Goal: Check status: Check status

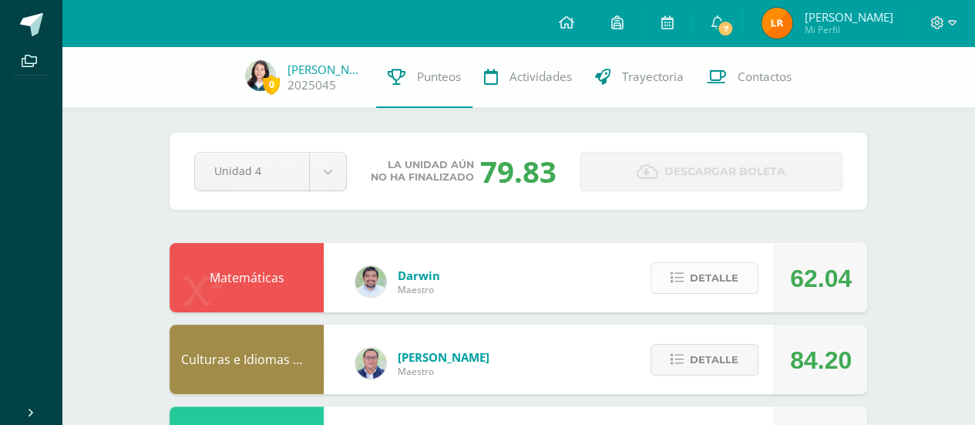
click at [705, 271] on span "Detalle" at bounding box center [714, 278] width 49 height 29
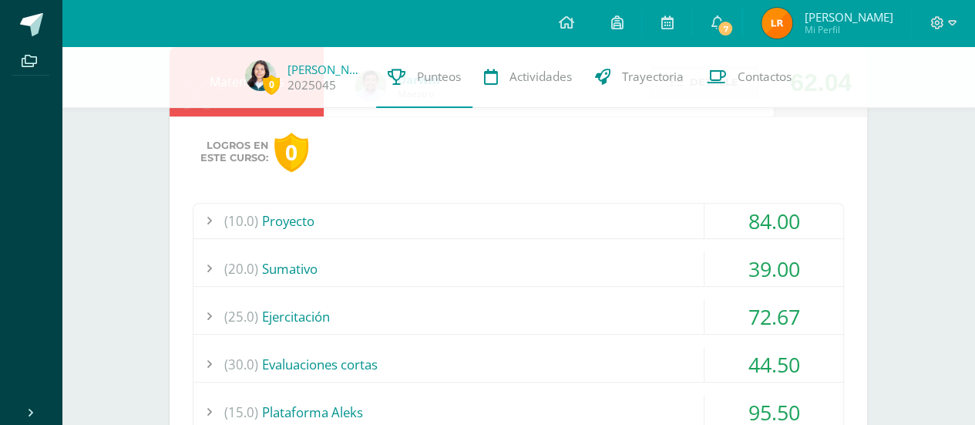
scroll to position [231, 0]
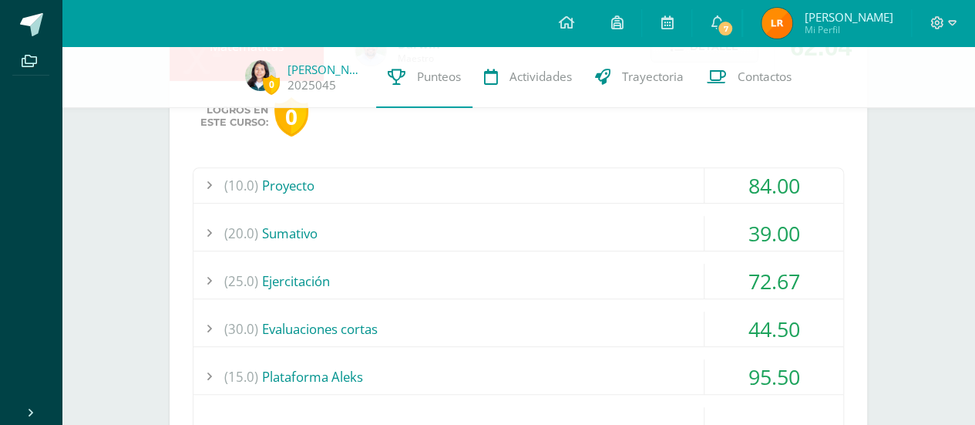
click at [515, 264] on div "(25.0) Ejercitación" at bounding box center [518, 281] width 650 height 35
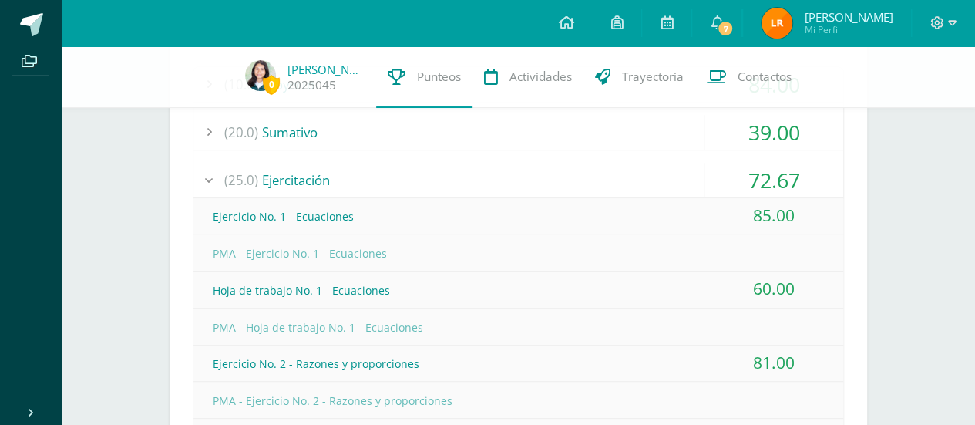
scroll to position [308, 0]
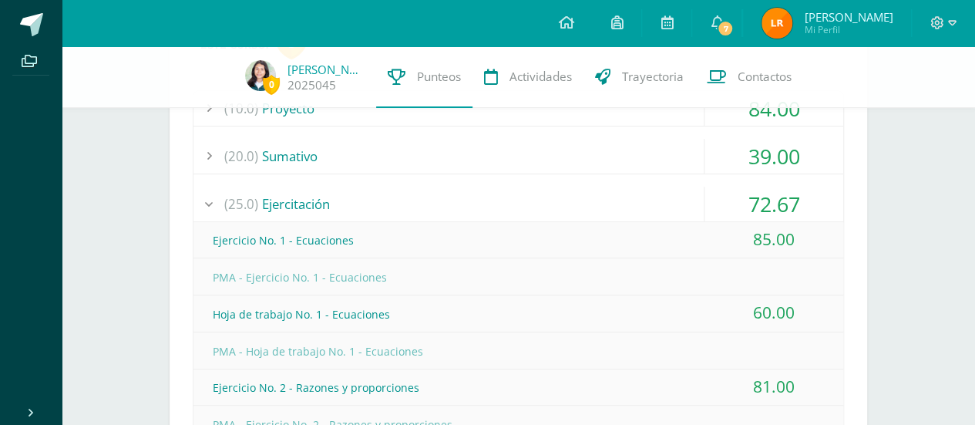
click at [584, 193] on div "(25.0) Ejercitación" at bounding box center [518, 203] width 650 height 35
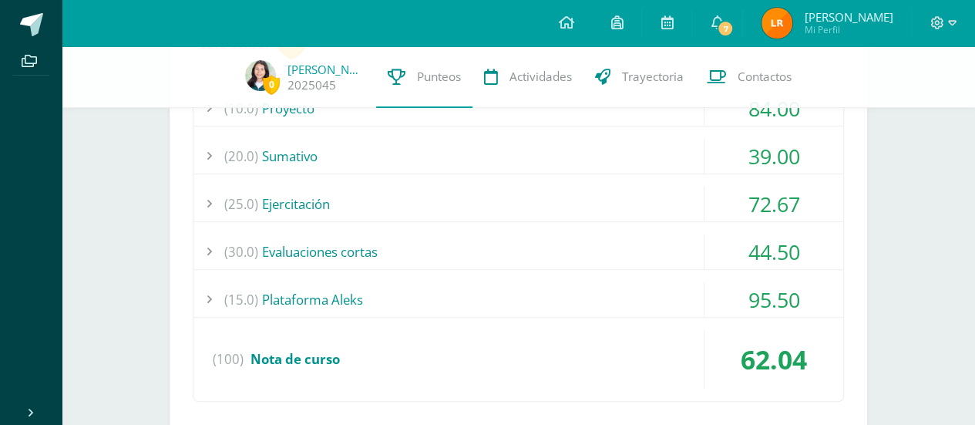
click at [660, 259] on div "(30.0) Evaluaciones cortas" at bounding box center [518, 251] width 650 height 35
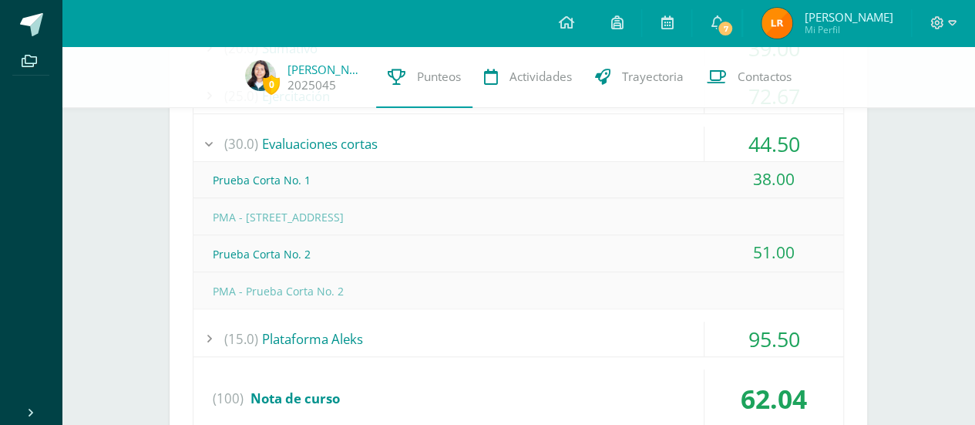
scroll to position [385, 0]
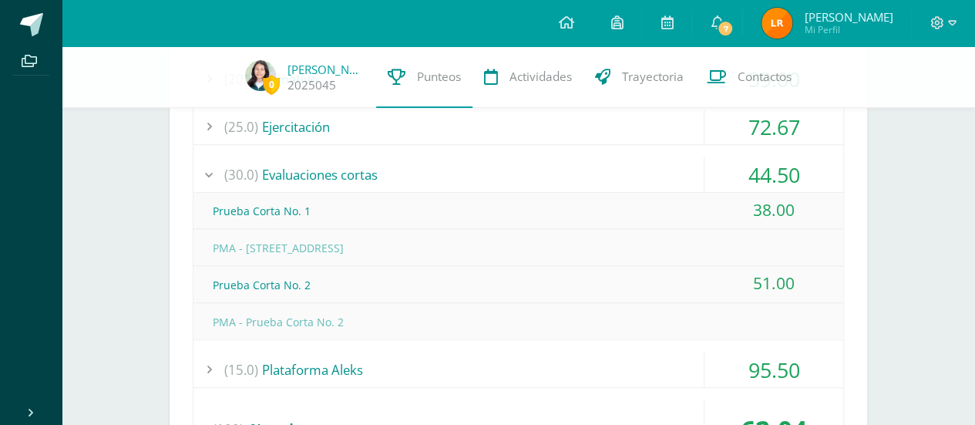
click at [657, 174] on div "(30.0) Evaluaciones cortas" at bounding box center [518, 174] width 650 height 35
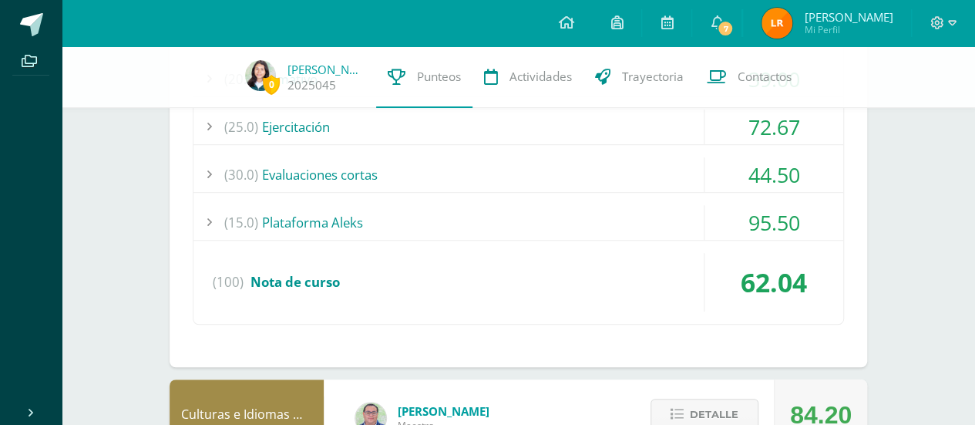
click at [657, 218] on div "(15.0) Plataforma Aleks" at bounding box center [518, 222] width 650 height 35
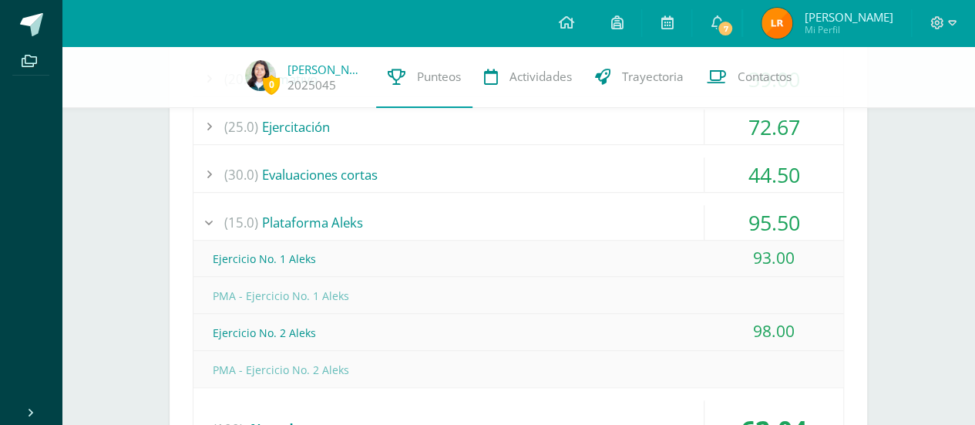
click at [649, 208] on div "(15.0) Plataforma Aleks" at bounding box center [518, 222] width 650 height 35
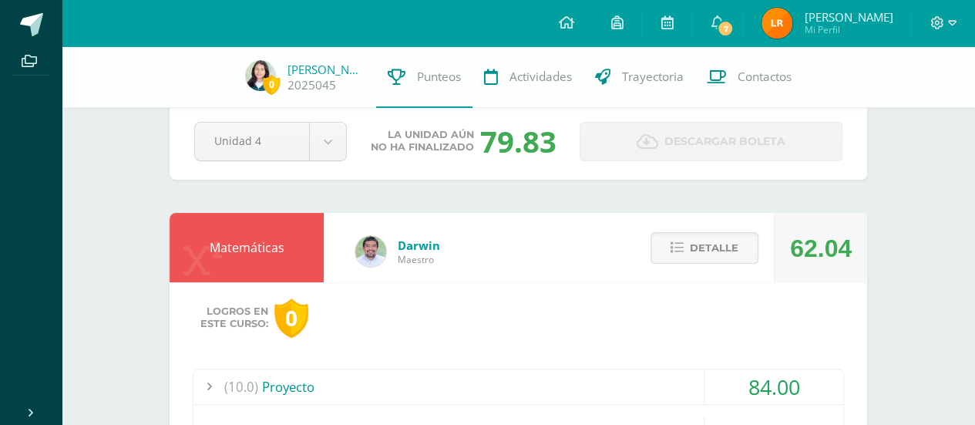
scroll to position [0, 0]
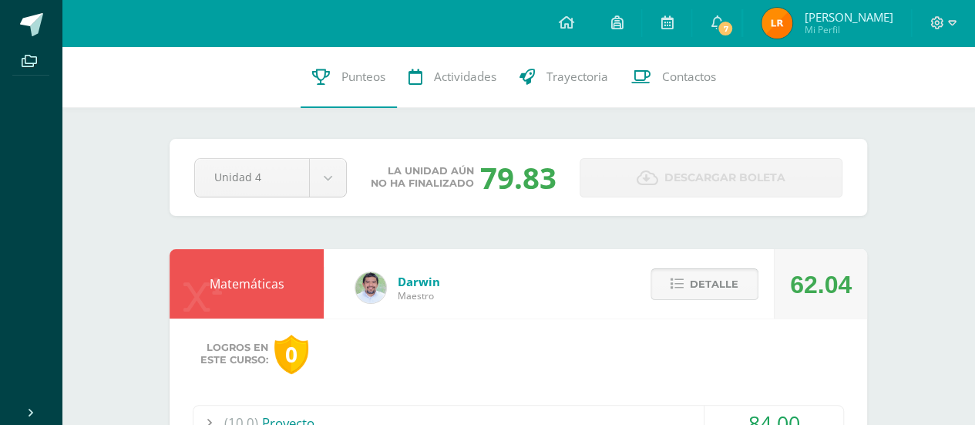
click at [691, 270] on span "Detalle" at bounding box center [714, 284] width 49 height 29
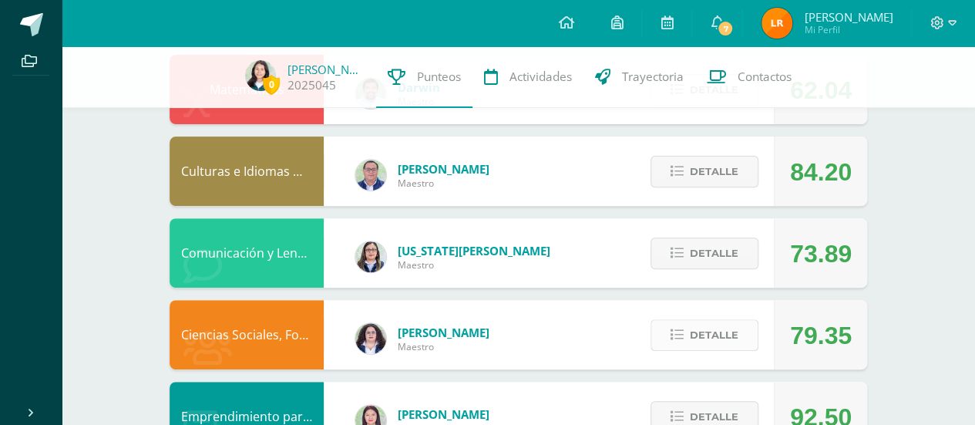
scroll to position [231, 0]
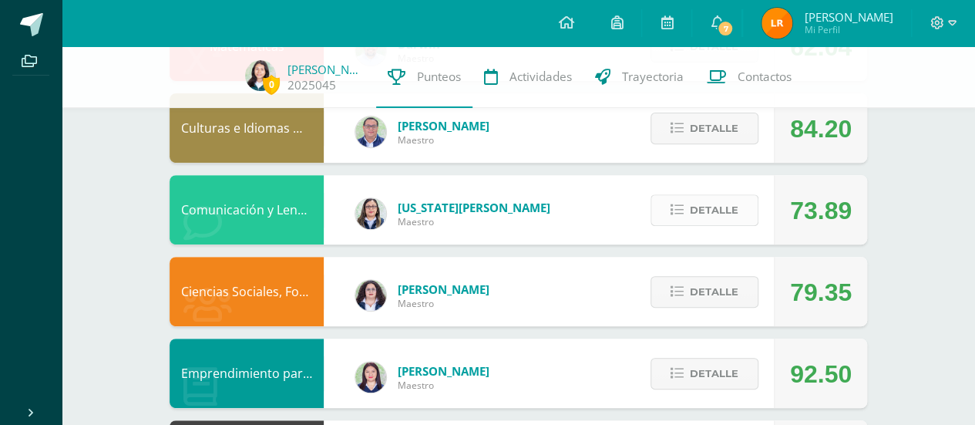
click at [739, 212] on button "Detalle" at bounding box center [704, 210] width 108 height 32
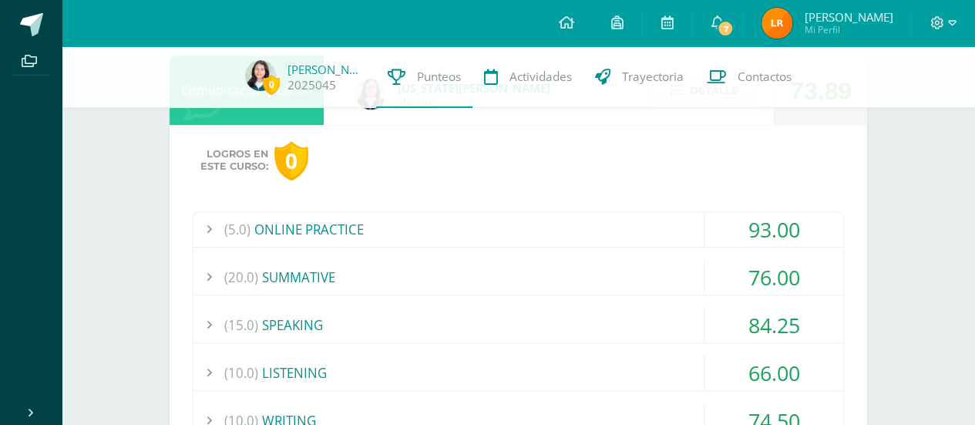
scroll to position [385, 0]
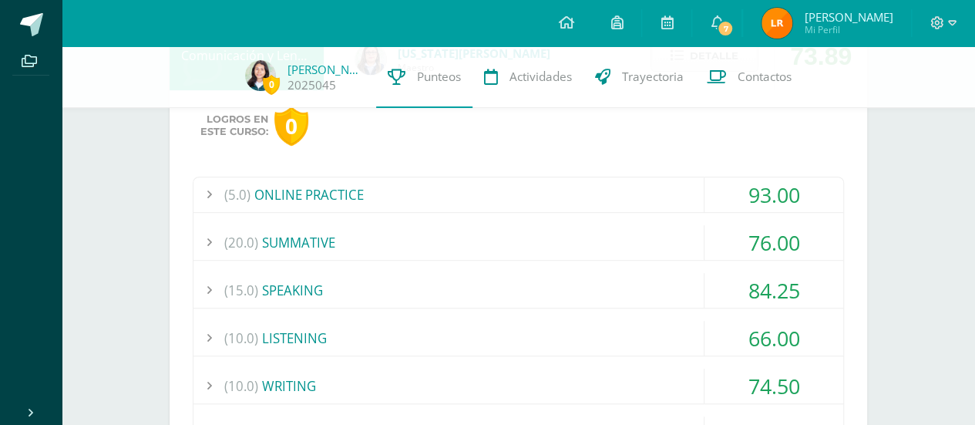
click at [487, 247] on div "(20.0) SUMMATIVE" at bounding box center [518, 242] width 650 height 35
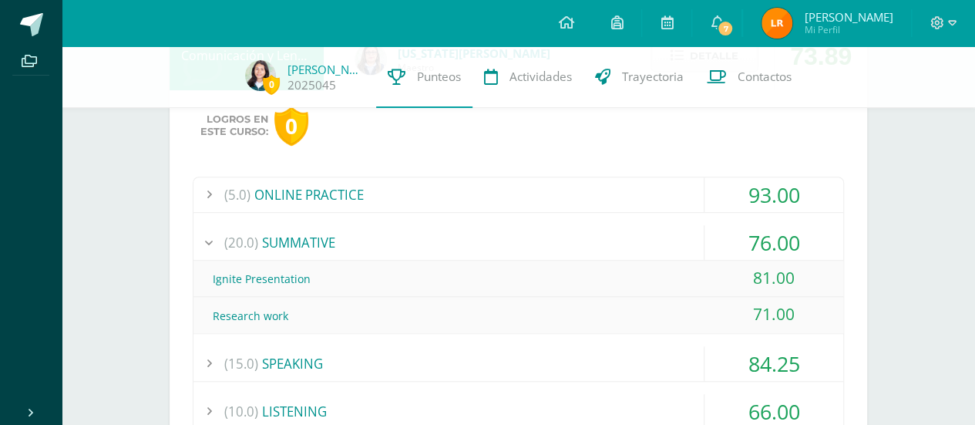
click at [487, 247] on div "(20.0) SUMMATIVE" at bounding box center [518, 242] width 650 height 35
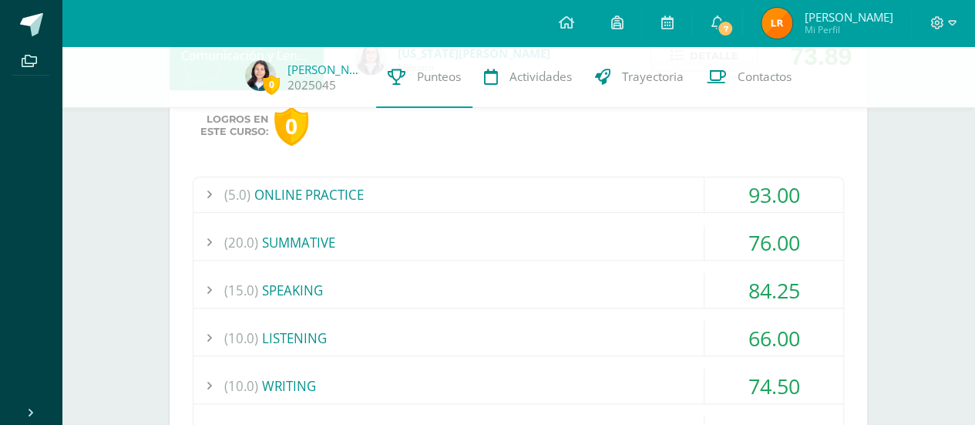
click at [487, 247] on div "(20.0) SUMMATIVE" at bounding box center [518, 242] width 650 height 35
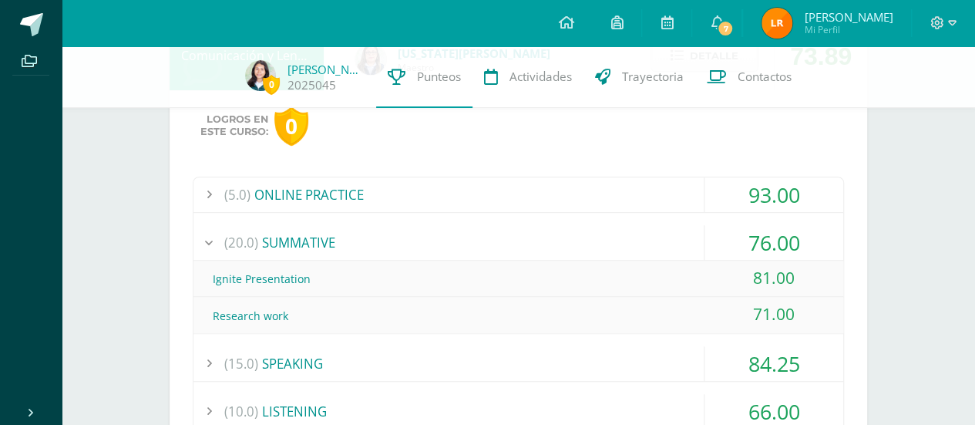
click at [487, 247] on div "(20.0) SUMMATIVE" at bounding box center [518, 242] width 650 height 35
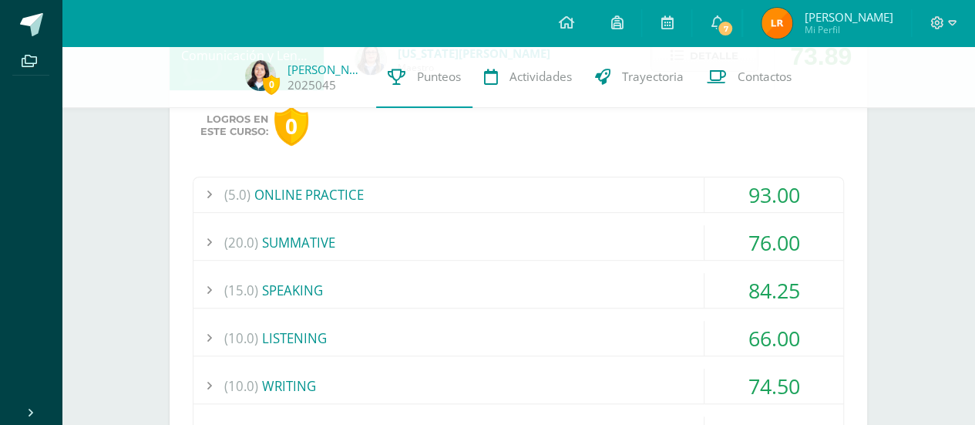
click at [441, 202] on div "(5.0) ONLINE PRACTICE" at bounding box center [518, 194] width 650 height 35
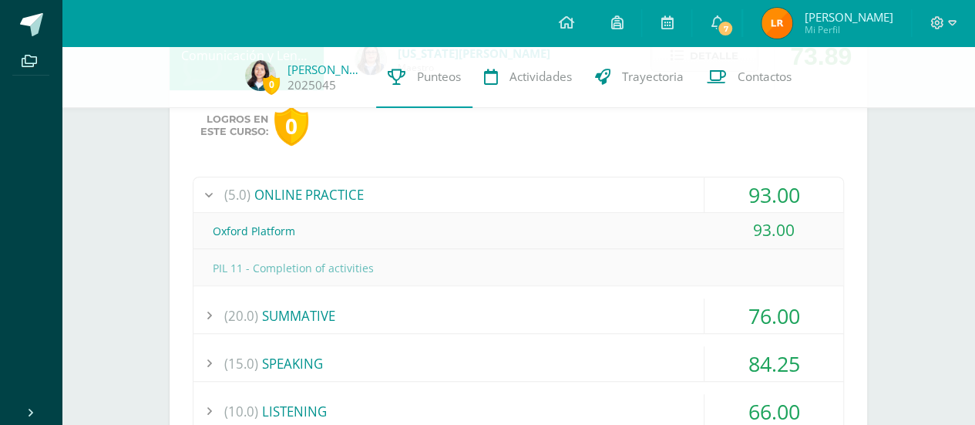
click at [441, 202] on div "(5.0) ONLINE PRACTICE" at bounding box center [518, 194] width 650 height 35
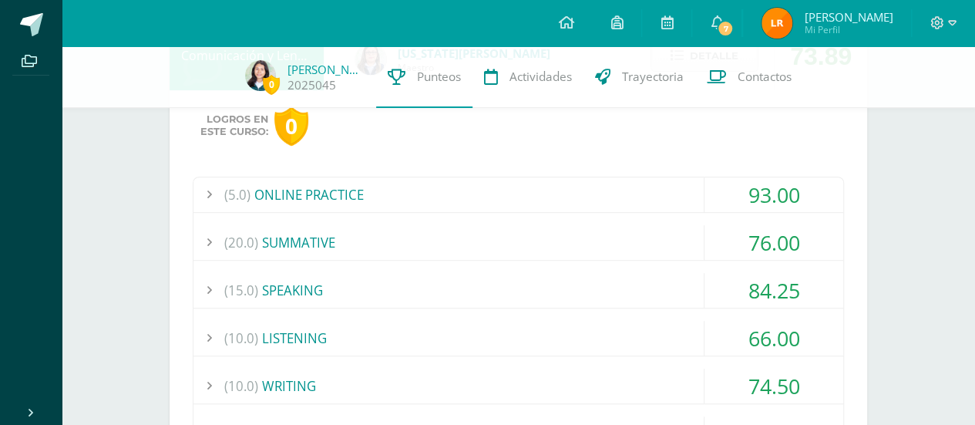
scroll to position [462, 0]
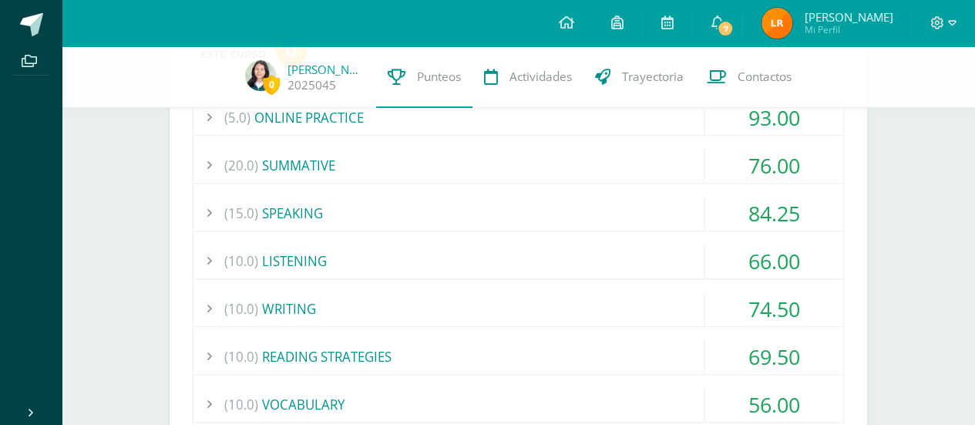
click at [358, 257] on div "(10.0) LISTENING" at bounding box center [518, 260] width 650 height 35
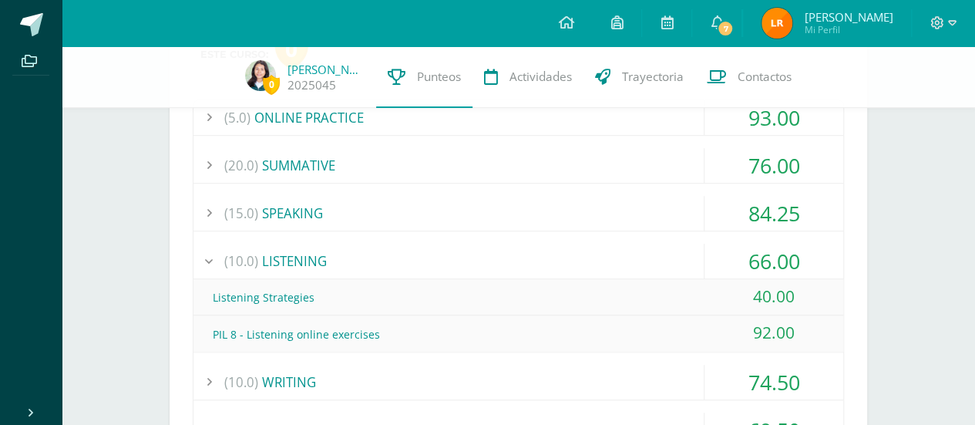
click at [358, 257] on div "(10.0) LISTENING" at bounding box center [518, 260] width 650 height 35
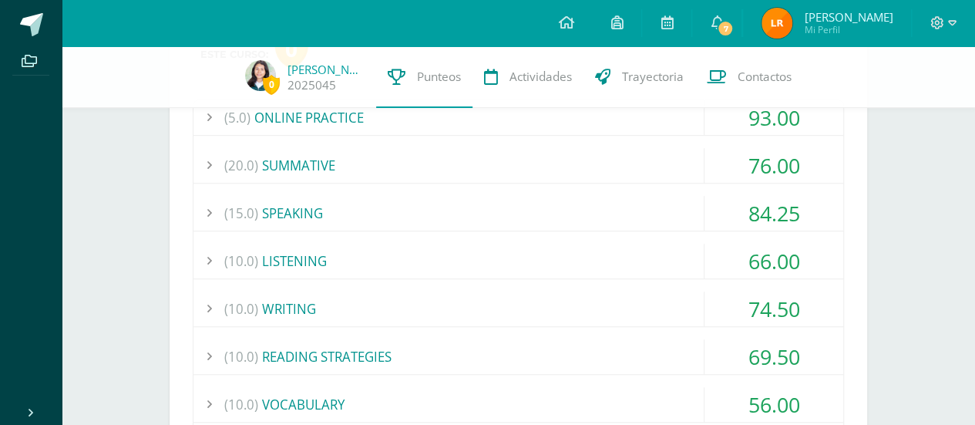
click at [379, 200] on div "(15.0) SPEAKING" at bounding box center [518, 213] width 650 height 35
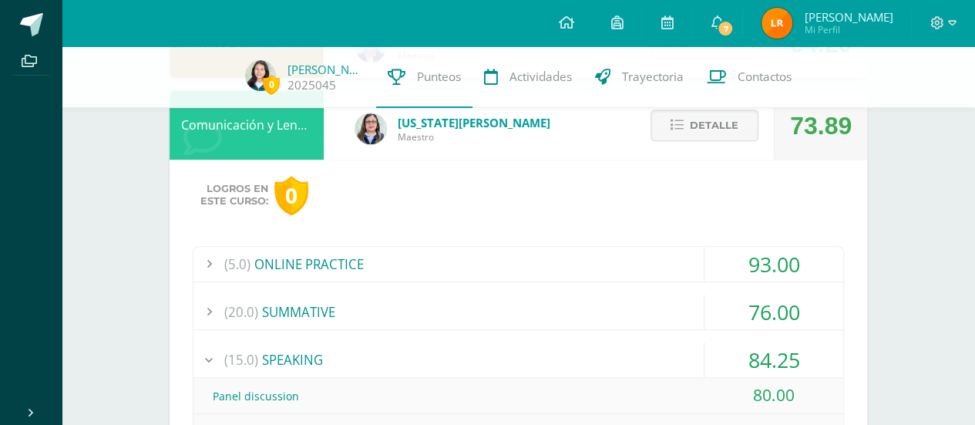
scroll to position [308, 0]
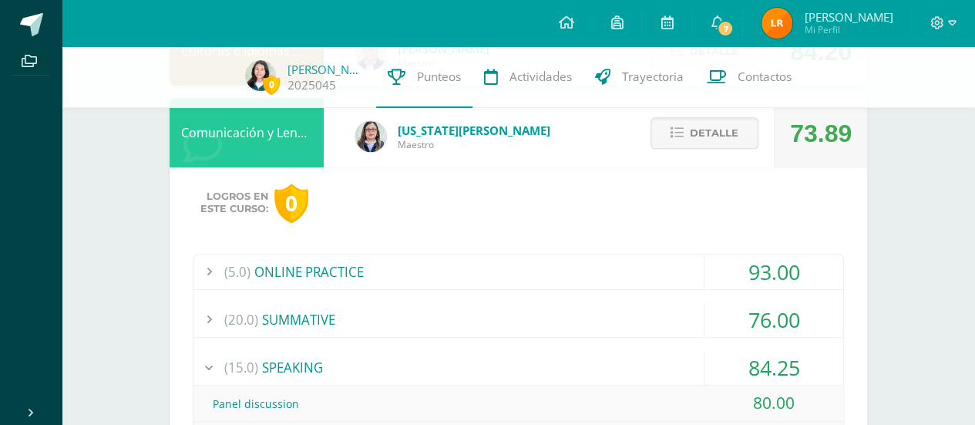
drag, startPoint x: 712, startPoint y: 304, endPoint x: 765, endPoint y: 147, distance: 165.2
click at [765, 147] on div "Detalle" at bounding box center [700, 132] width 146 height 69
click at [700, 138] on span "Detalle" at bounding box center [714, 133] width 49 height 29
